Goal: Entertainment & Leisure: Consume media (video, audio)

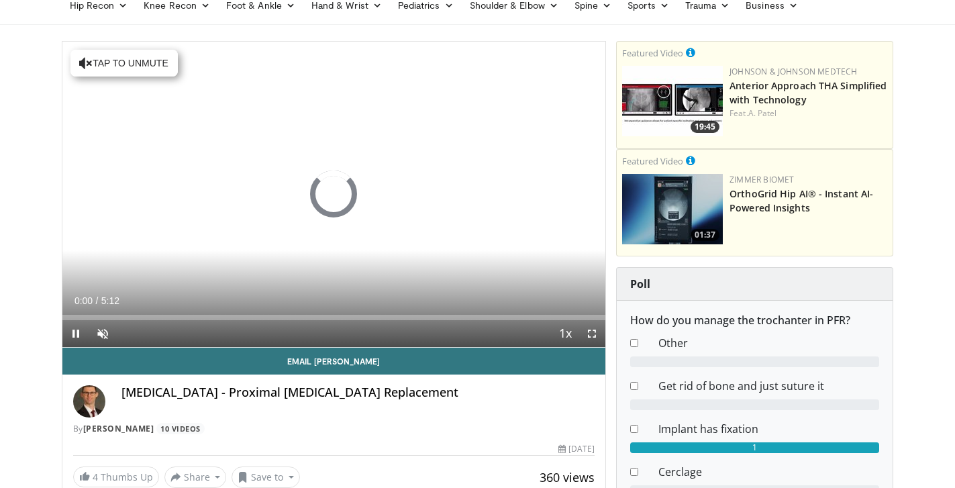
scroll to position [60, 0]
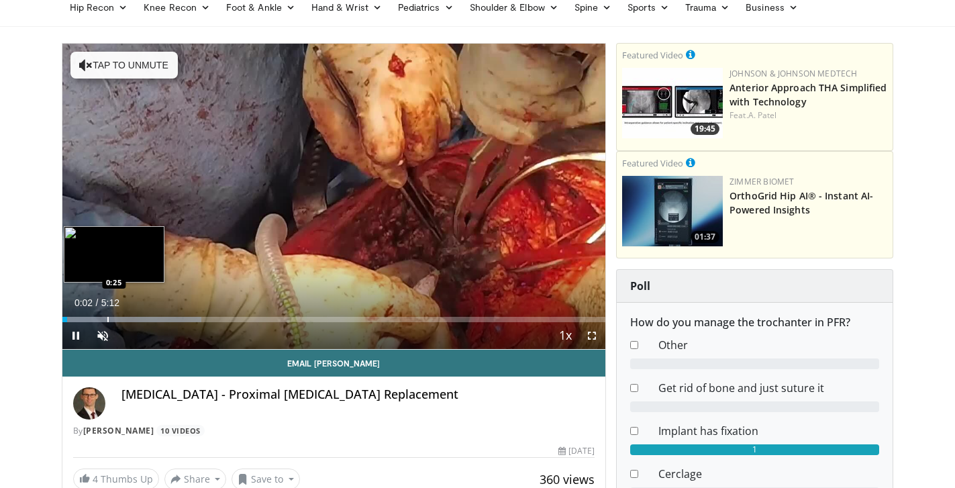
click at [107, 319] on div "Progress Bar" at bounding box center [107, 319] width 1 height 5
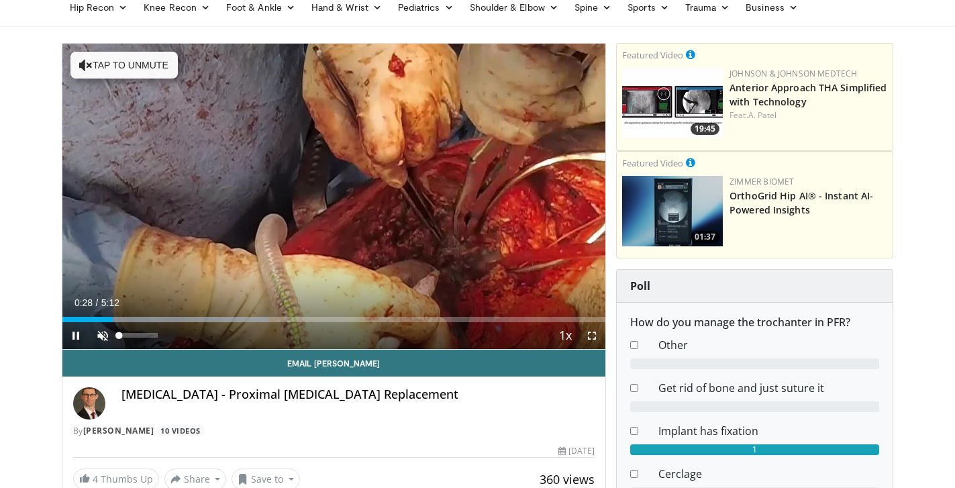
click at [99, 333] on span "Video Player" at bounding box center [102, 335] width 27 height 27
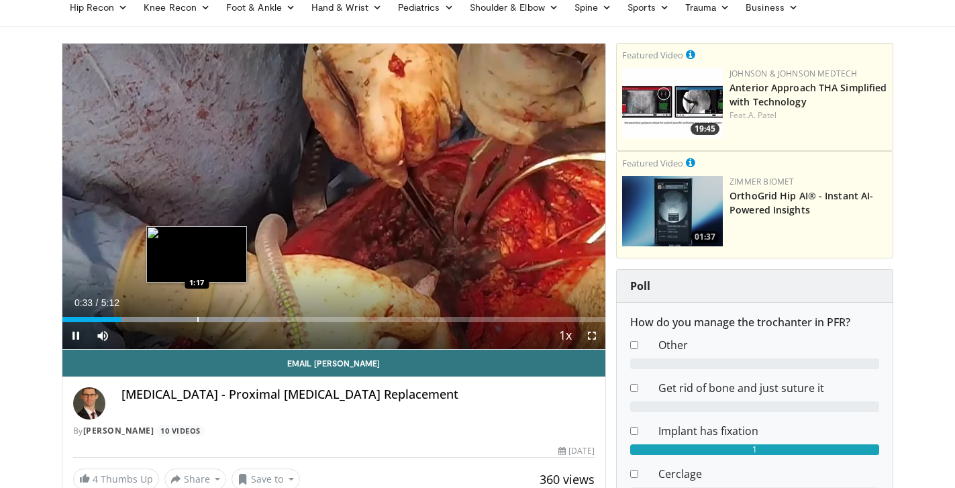
click at [197, 319] on div "Progress Bar" at bounding box center [197, 319] width 1 height 5
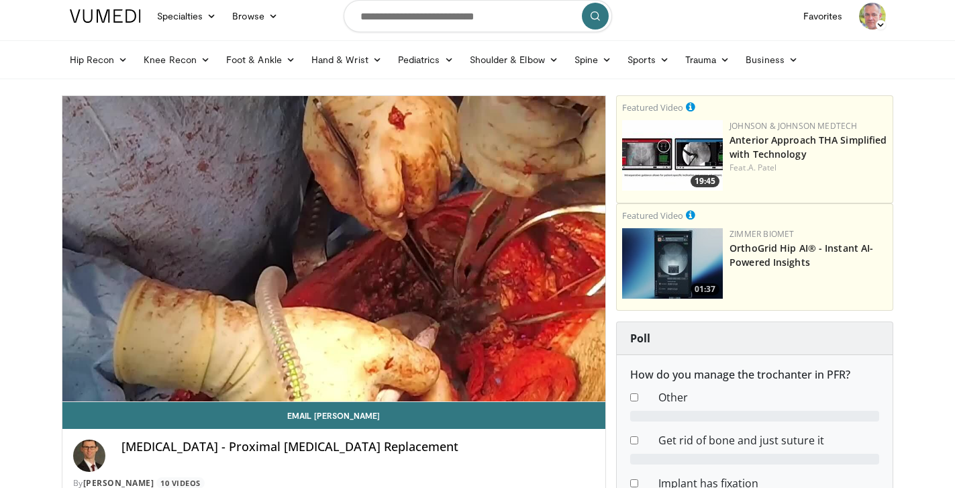
scroll to position [13, 0]
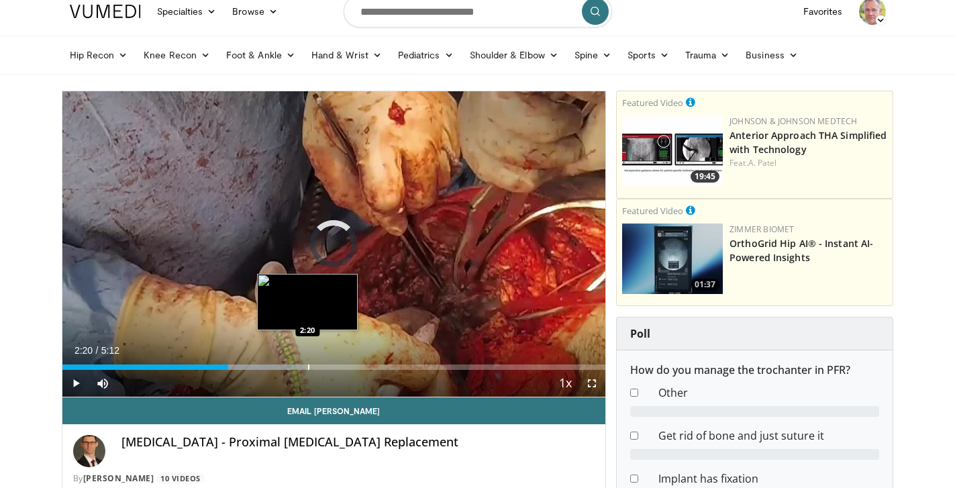
click at [308, 365] on div "Progress Bar" at bounding box center [308, 366] width 1 height 5
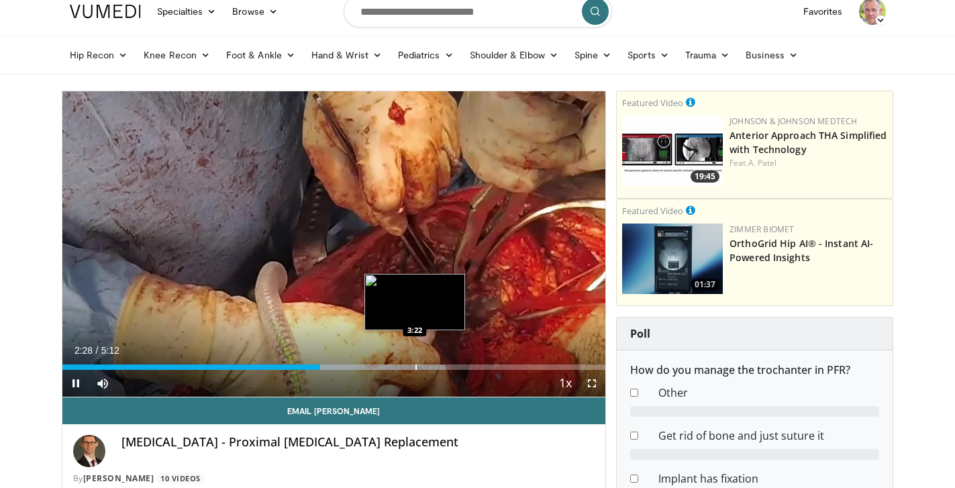
click at [415, 364] on div "Progress Bar" at bounding box center [415, 366] width 1 height 5
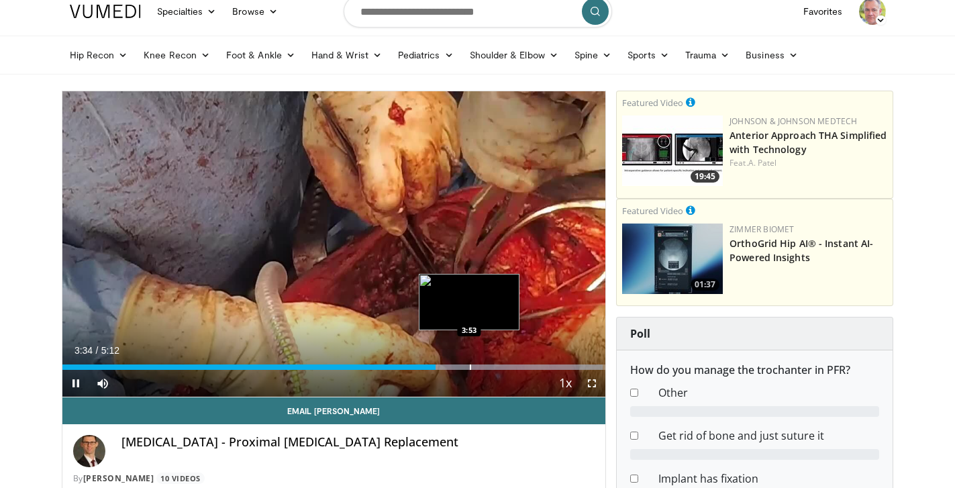
click at [470, 366] on div "Progress Bar" at bounding box center [470, 366] width 1 height 5
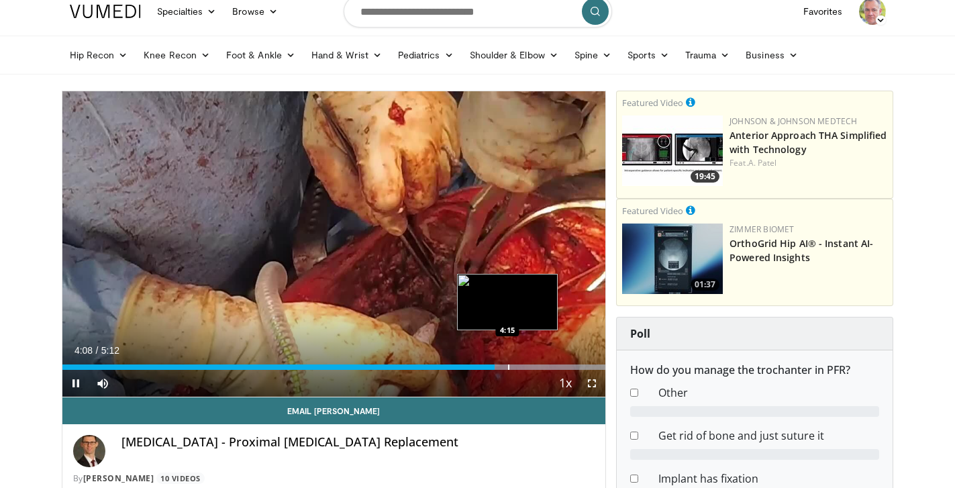
click at [509, 368] on div "Progress Bar" at bounding box center [508, 366] width 1 height 5
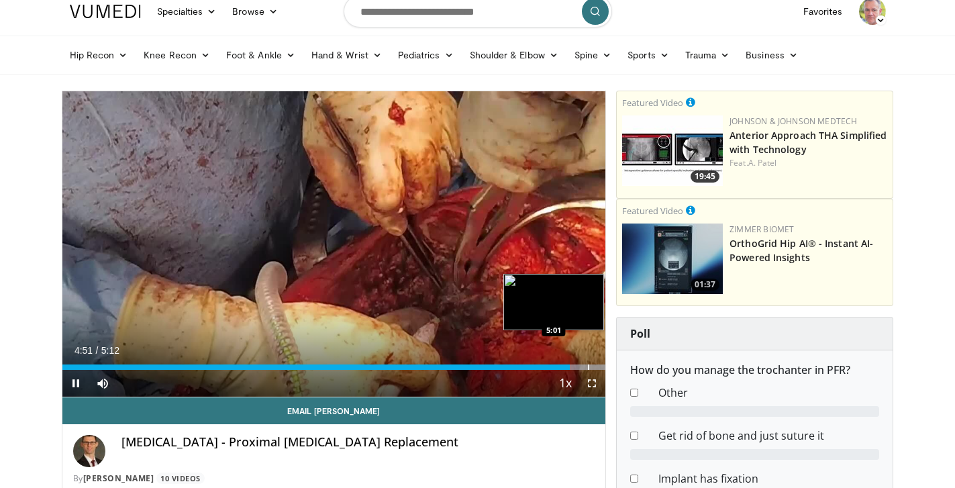
click at [588, 364] on div "Progress Bar" at bounding box center [588, 366] width 1 height 5
